Goal: Information Seeking & Learning: Understand process/instructions

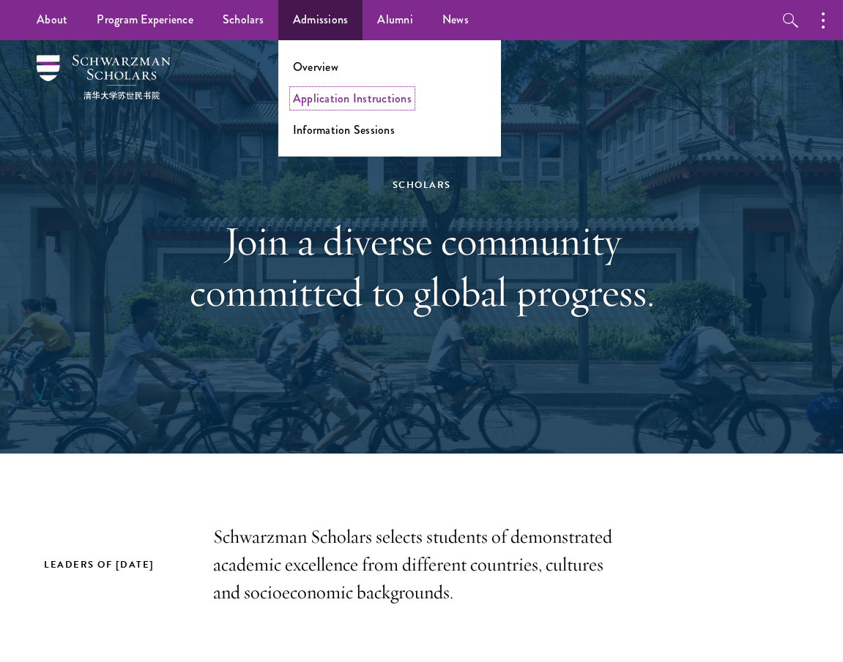
click at [332, 105] on link "Application Instructions" at bounding box center [352, 98] width 119 height 17
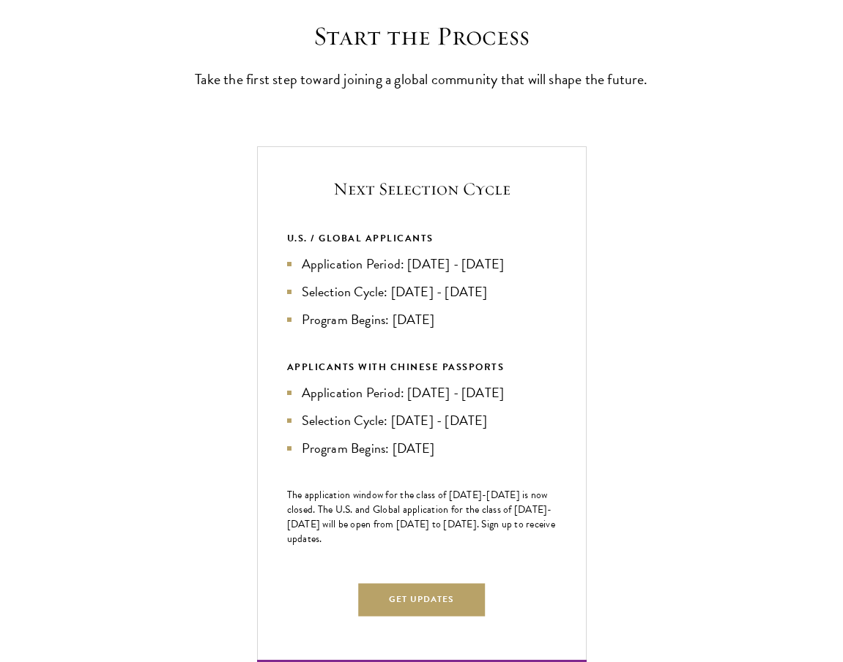
scroll to position [457, 0]
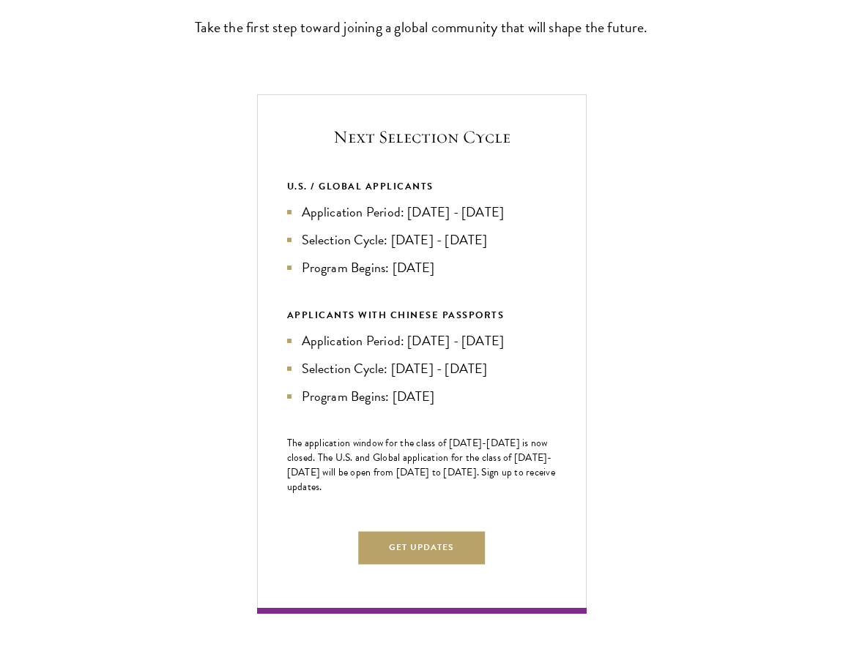
click at [398, 195] on div "U.S. / GLOBAL APPLICANTS" at bounding box center [421, 187] width 269 height 16
click at [455, 149] on h5 "Next Selection Cycle" at bounding box center [421, 136] width 269 height 25
click at [432, 465] on span "The application window for the class of 2026-2027 is now closed. The U.S. and G…" at bounding box center [421, 465] width 268 height 59
